Goal: Task Accomplishment & Management: Use online tool/utility

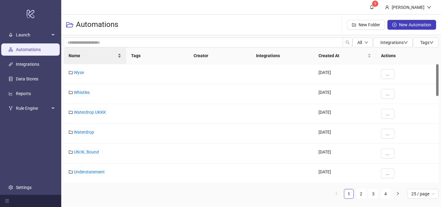
click at [90, 59] on span "Name" at bounding box center [93, 55] width 48 height 7
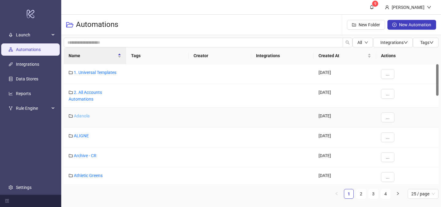
click at [83, 117] on link "Adanola" at bounding box center [82, 116] width 16 height 5
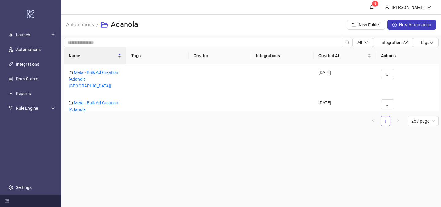
click at [84, 59] on div "Name" at bounding box center [95, 55] width 53 height 7
click at [79, 24] on link "Automations" at bounding box center [80, 24] width 30 height 7
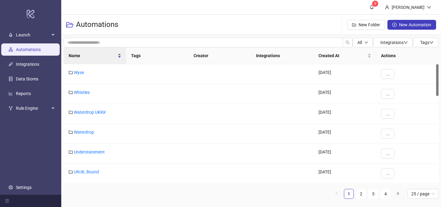
click at [88, 57] on span "Name" at bounding box center [93, 55] width 48 height 7
click at [86, 59] on div "Name" at bounding box center [95, 55] width 53 height 7
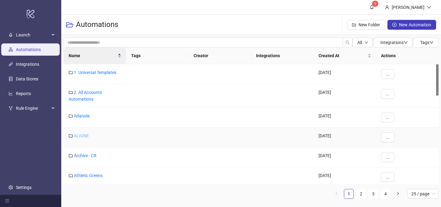
click at [80, 136] on link "ALIGNE" at bounding box center [81, 135] width 15 height 5
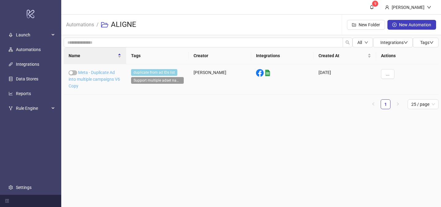
click at [84, 79] on link "Meta - Duplicate Ad into multiple campaigns V6 Copy" at bounding box center [94, 79] width 51 height 18
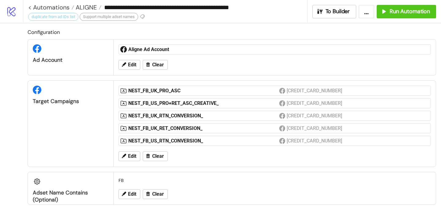
scroll to position [176, 0]
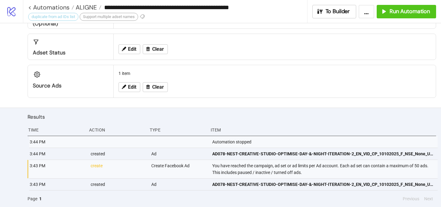
click at [39, 200] on button "1" at bounding box center [40, 199] width 6 height 7
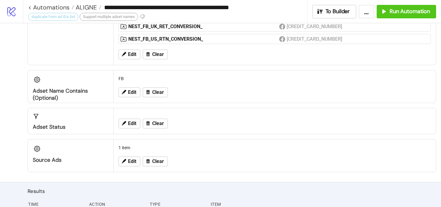
scroll to position [102, 0]
click at [129, 163] on span "Edit" at bounding box center [132, 162] width 8 height 6
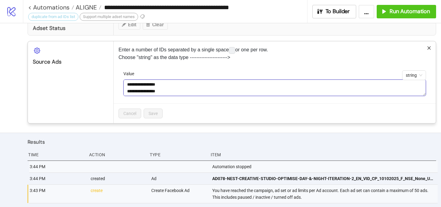
scroll to position [226, 0]
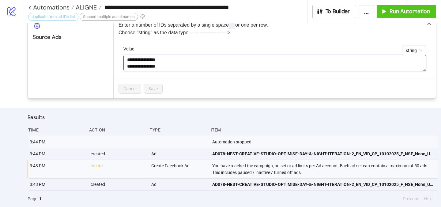
drag, startPoint x: 128, startPoint y: 184, endPoint x: 197, endPoint y: 189, distance: 69.7
click at [197, 189] on div "**********" at bounding box center [220, 115] width 441 height 184
paste textarea "**********"
type textarea "**********"
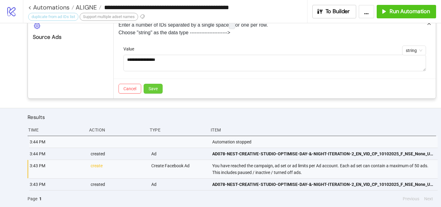
click at [154, 87] on span "Save" at bounding box center [152, 88] width 9 height 5
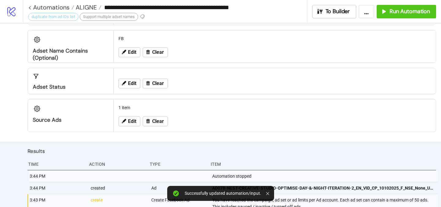
scroll to position [142, 0]
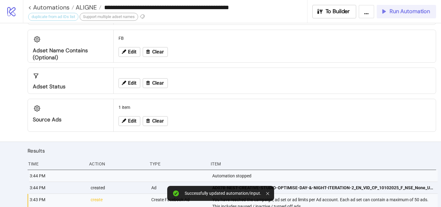
click at [386, 9] on icon "button" at bounding box center [383, 11] width 7 height 7
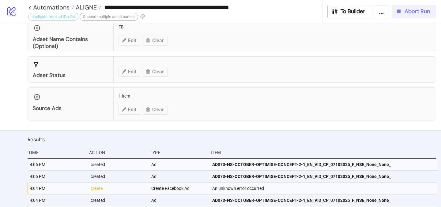
scroll to position [150, 0]
